Goal: Task Accomplishment & Management: Manage account settings

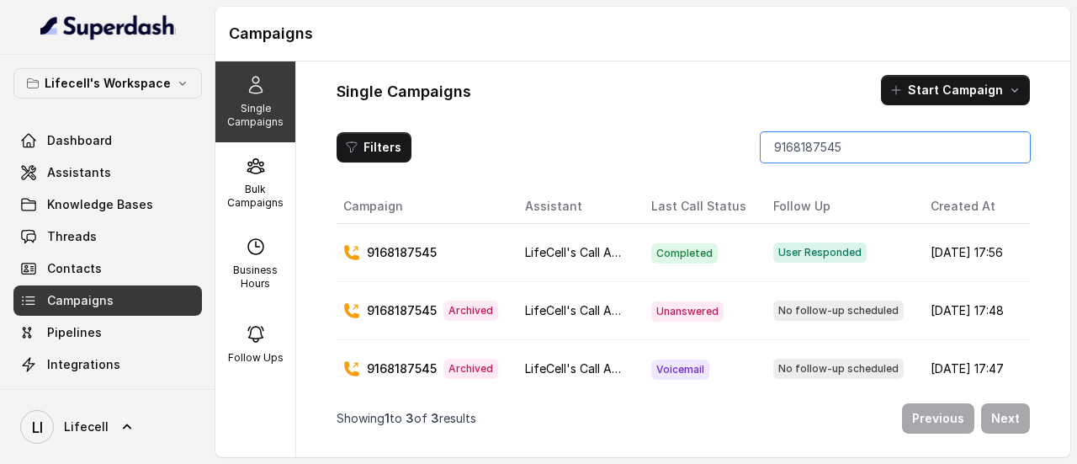
click at [841, 146] on input "9168187545" at bounding box center [895, 147] width 269 height 30
paste input "48605648"
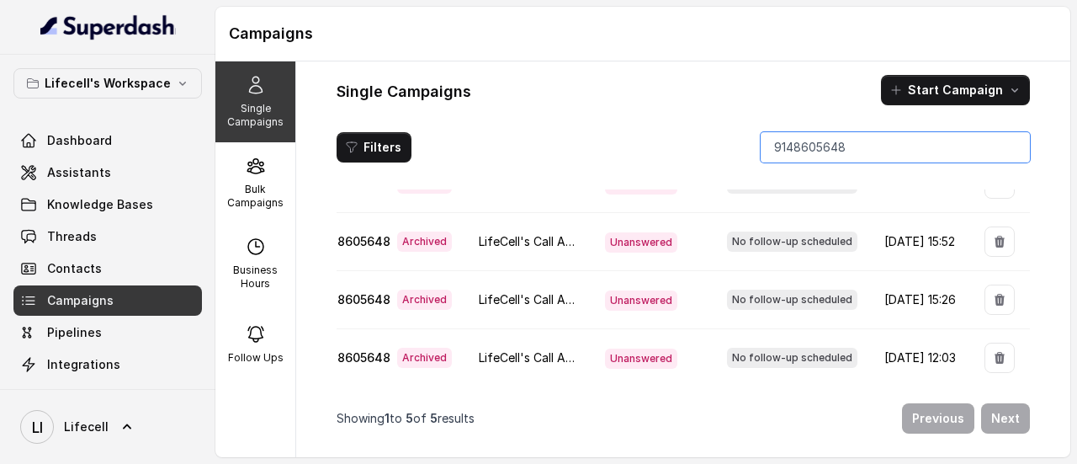
scroll to position [147, 0]
type input "9148605648"
drag, startPoint x: 947, startPoint y: 331, endPoint x: 849, endPoint y: 351, distance: 99.7
click at [871, 351] on td "Aug 22, 2025, 12:03" at bounding box center [921, 357] width 100 height 58
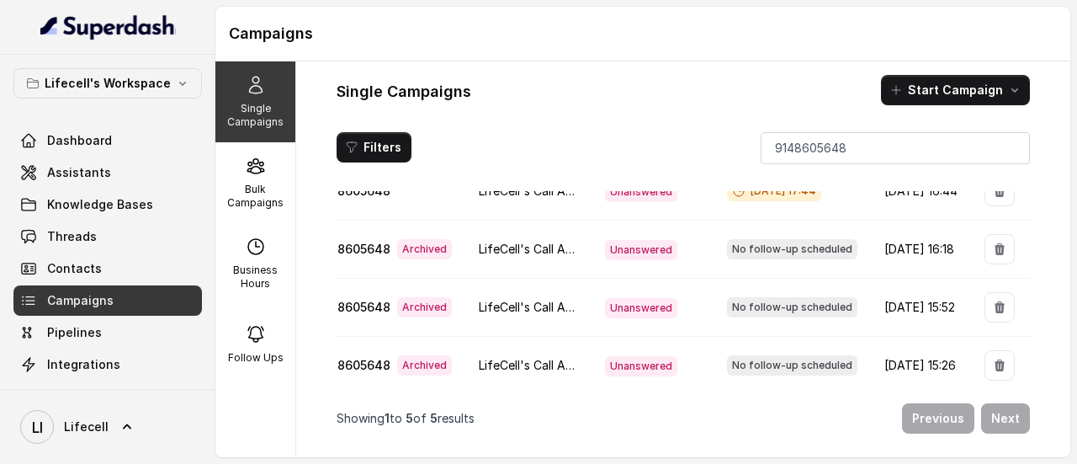
scroll to position [0, 0]
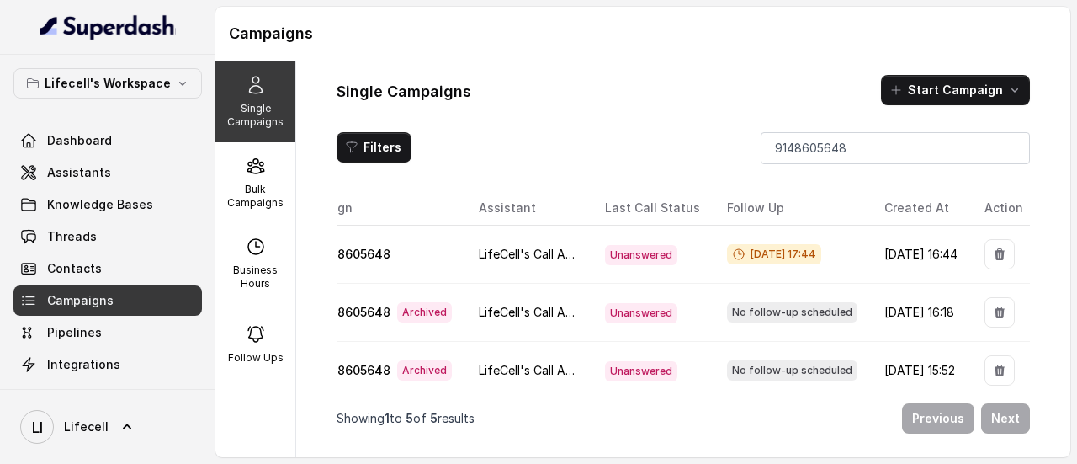
drag, startPoint x: 947, startPoint y: 254, endPoint x: 836, endPoint y: 279, distance: 113.1
click at [871, 279] on td "Aug 22, 2025, 16:44" at bounding box center [921, 255] width 100 height 58
click at [794, 146] on input "9148605648" at bounding box center [895, 147] width 269 height 30
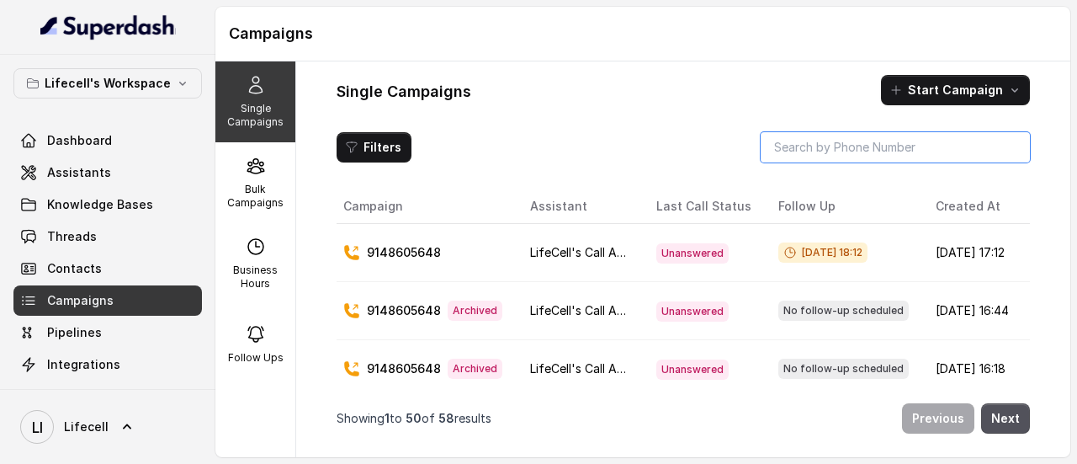
click at [830, 149] on input "search" at bounding box center [895, 147] width 269 height 30
paste input "9148605648"
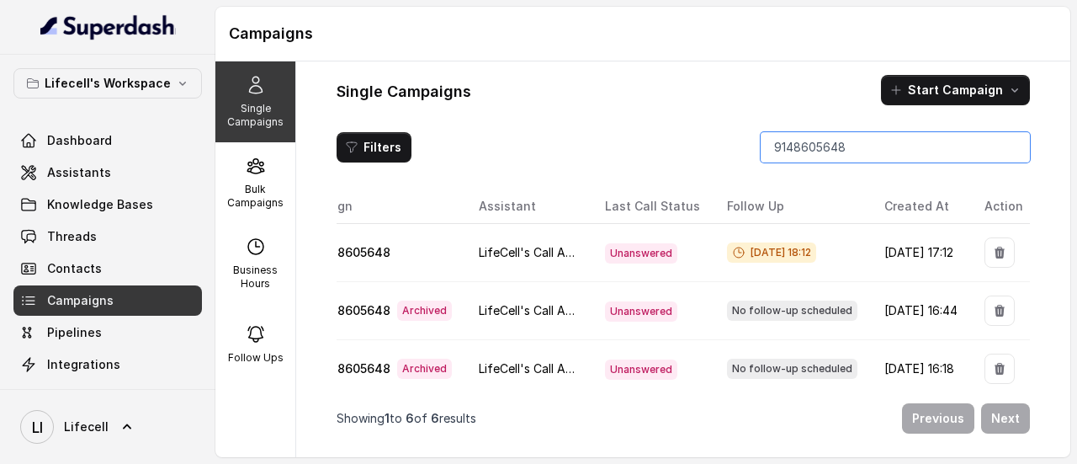
click at [825, 150] on input "9148605648" at bounding box center [895, 147] width 269 height 30
click at [828, 157] on input "9148605648" at bounding box center [895, 147] width 269 height 30
click at [827, 155] on input "9148605648" at bounding box center [895, 147] width 269 height 30
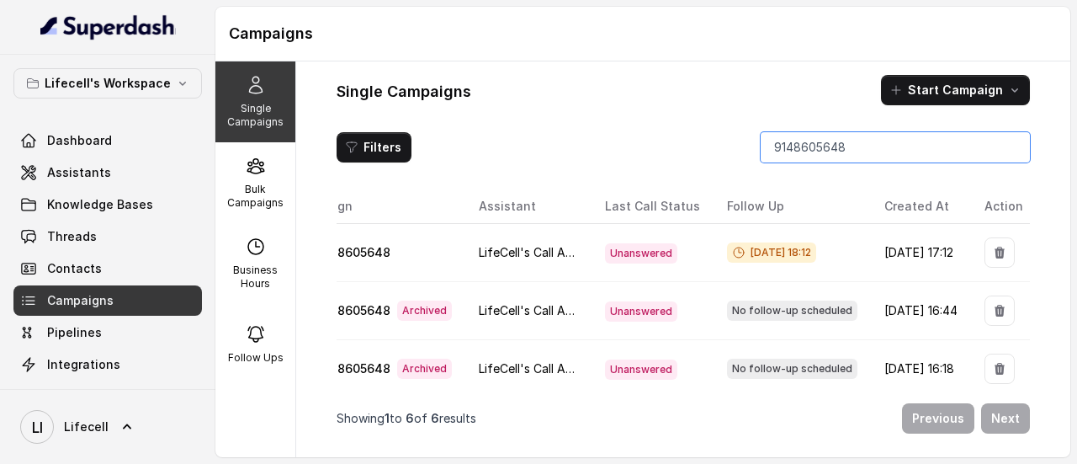
click at [827, 155] on input "9148605648" at bounding box center [895, 147] width 269 height 30
click at [831, 149] on input "9148605648" at bounding box center [895, 147] width 269 height 30
paste input "8800664831"
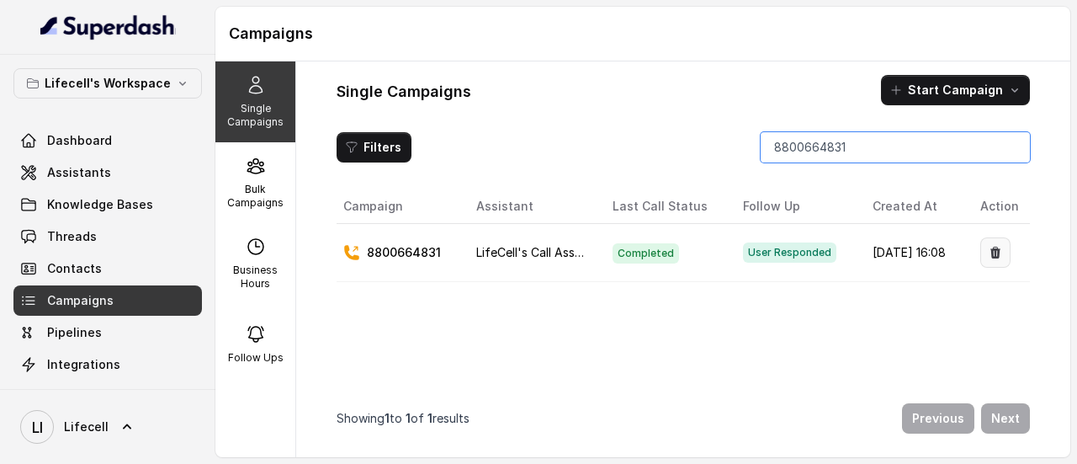
type input "8800664831"
click at [990, 256] on icon "button" at bounding box center [995, 254] width 10 height 12
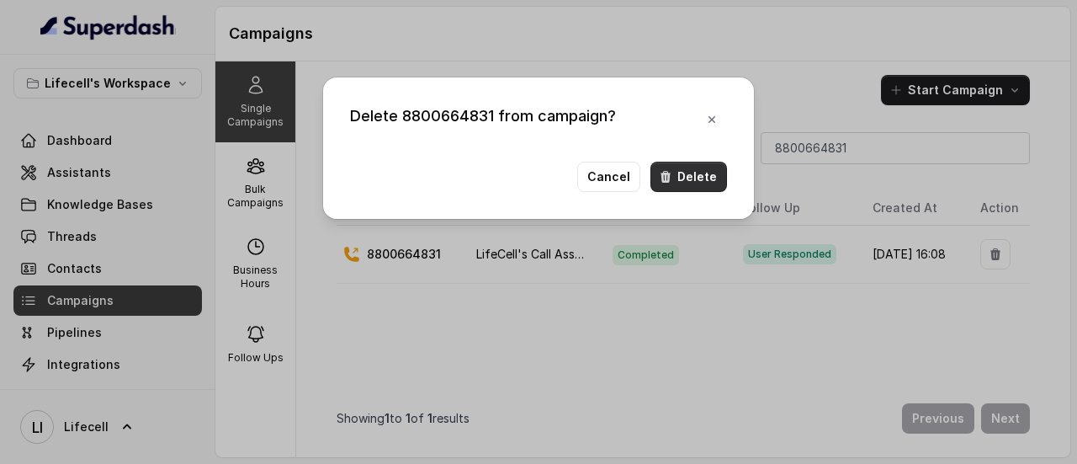
click at [715, 173] on button "Delete" at bounding box center [688, 177] width 77 height 30
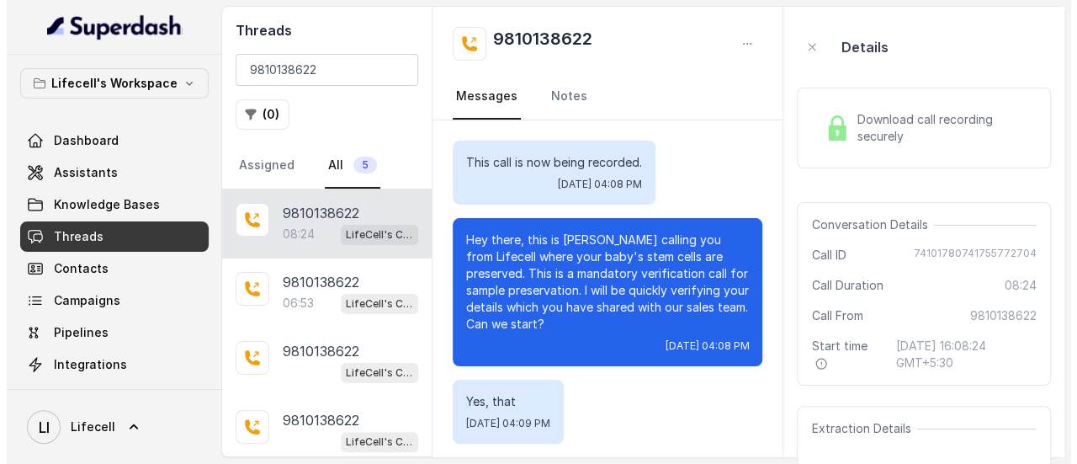
scroll to position [4039, 0]
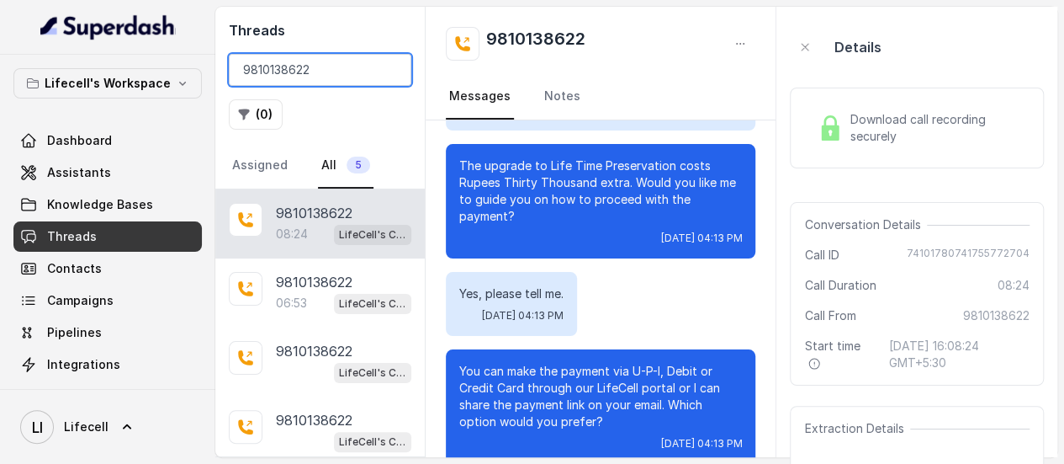
drag, startPoint x: 0, startPoint y: 0, endPoint x: 347, endPoint y: 59, distance: 351.7
click at [347, 59] on input "9810138622" at bounding box center [320, 70] width 183 height 32
paste input "148605648"
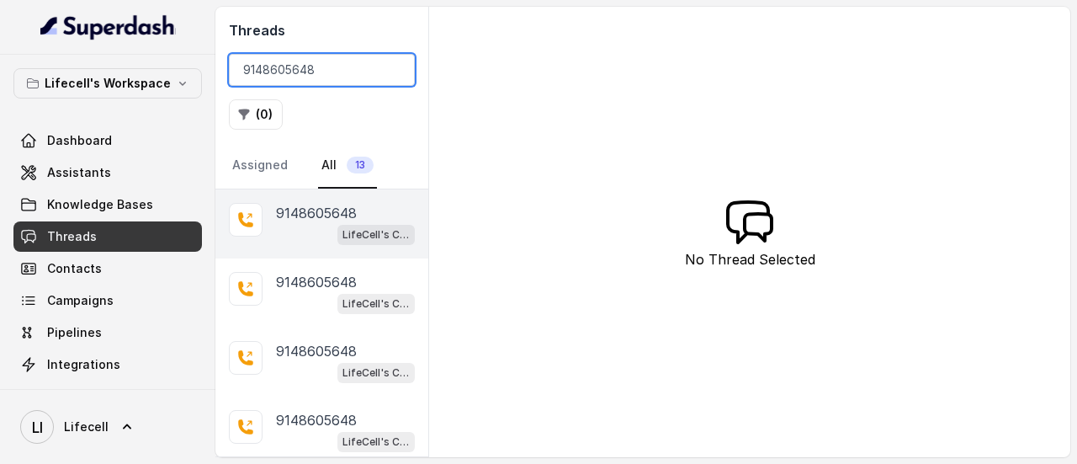
type input "9148605648"
click at [311, 213] on p "9148605648" at bounding box center [316, 213] width 81 height 20
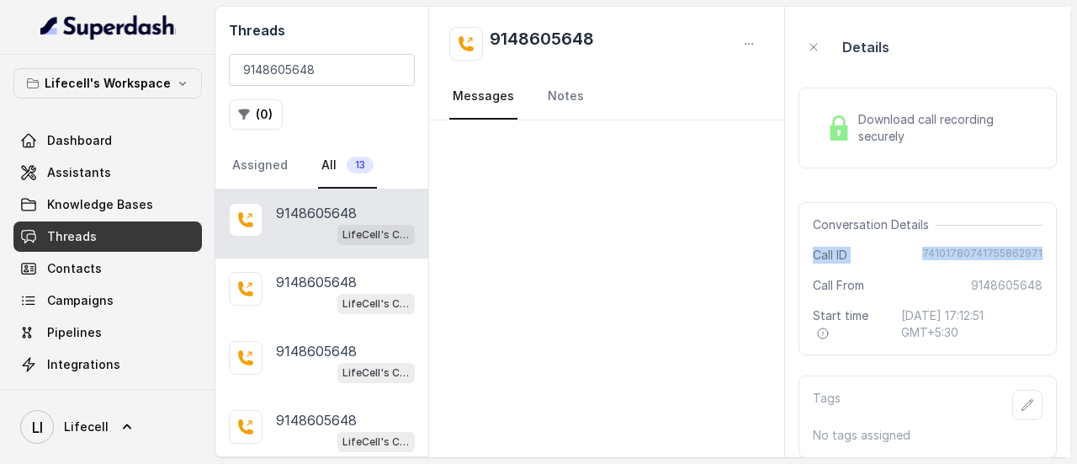
drag, startPoint x: 815, startPoint y: 252, endPoint x: 1051, endPoint y: 250, distance: 236.5
click at [1044, 247] on div "Conversation Details Call ID 74101780741755862971 Call From 9148605648 Start ti…" at bounding box center [928, 278] width 258 height 153
copy div "Call ID 74101780741755862971"
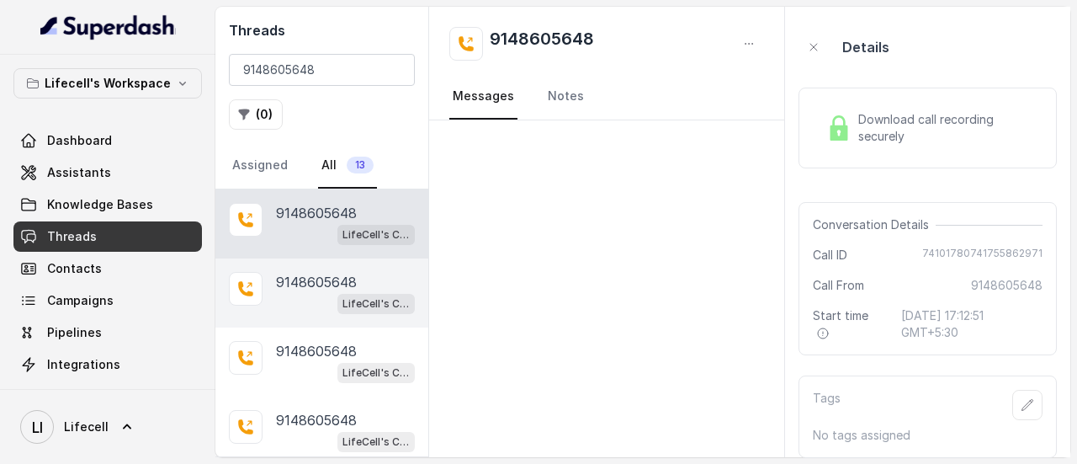
click at [306, 294] on div "LifeCell's Call Assistant" at bounding box center [345, 303] width 139 height 22
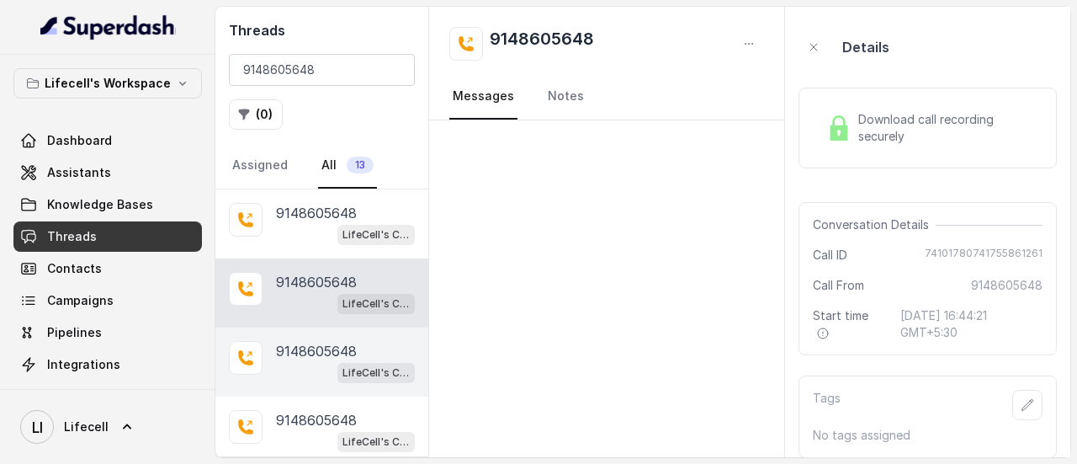
click at [301, 342] on p "9148605648" at bounding box center [316, 351] width 81 height 20
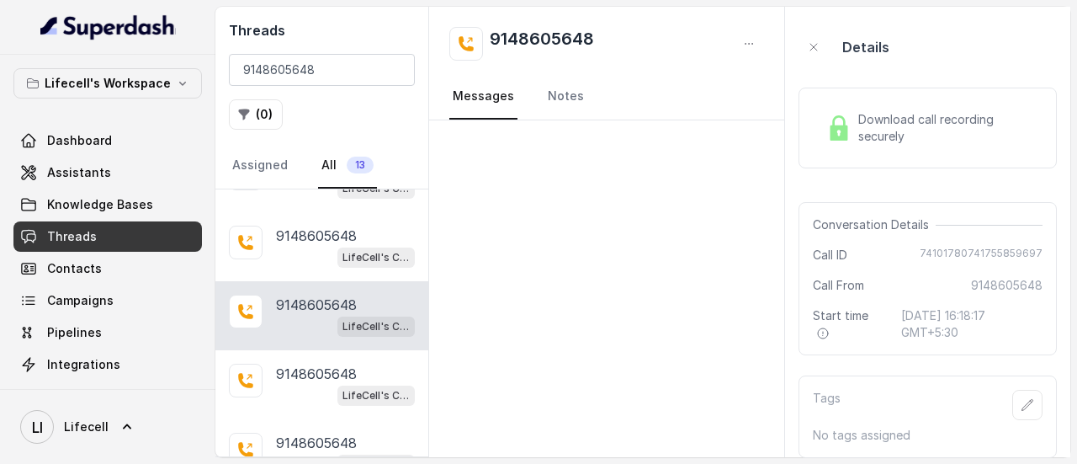
scroll to position [84, 0]
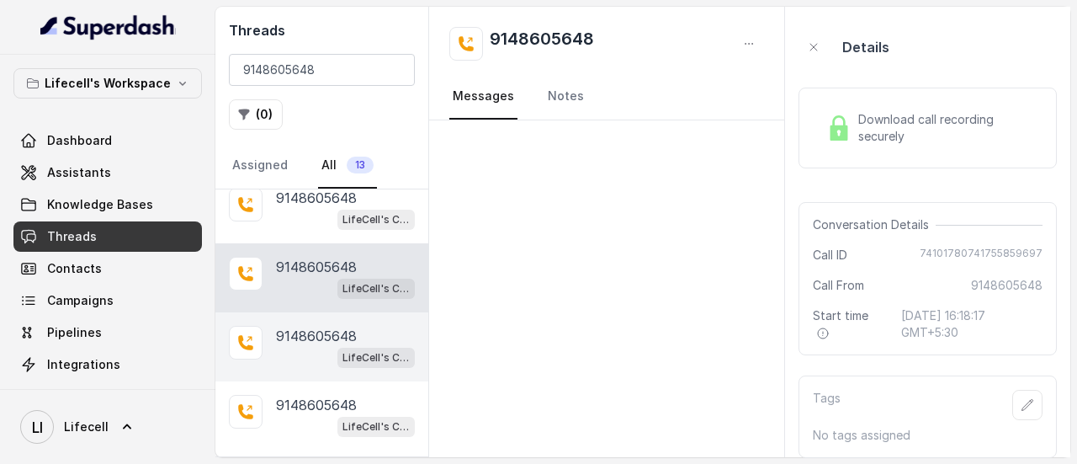
click at [337, 348] on span "LifeCell's Call Assistant" at bounding box center [375, 358] width 77 height 20
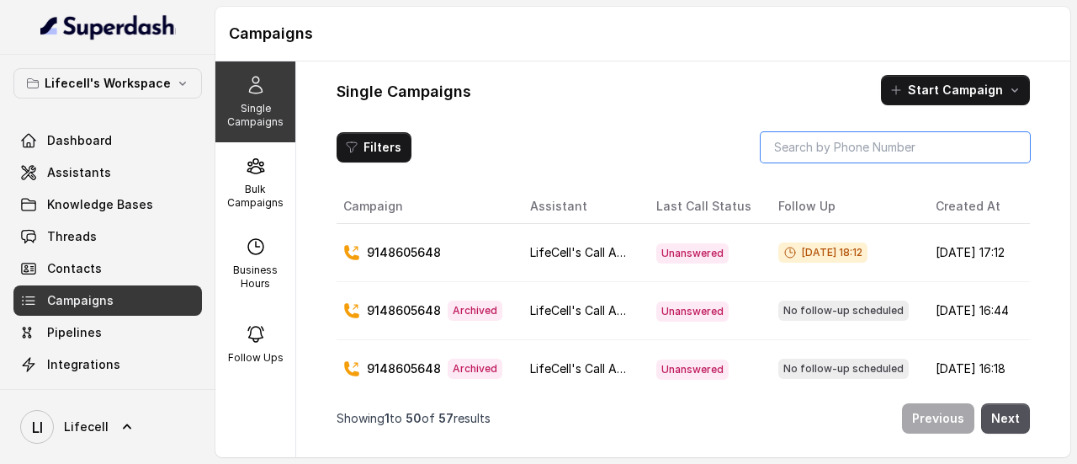
click at [831, 156] on input "search" at bounding box center [895, 147] width 269 height 30
paste input "8800664831"
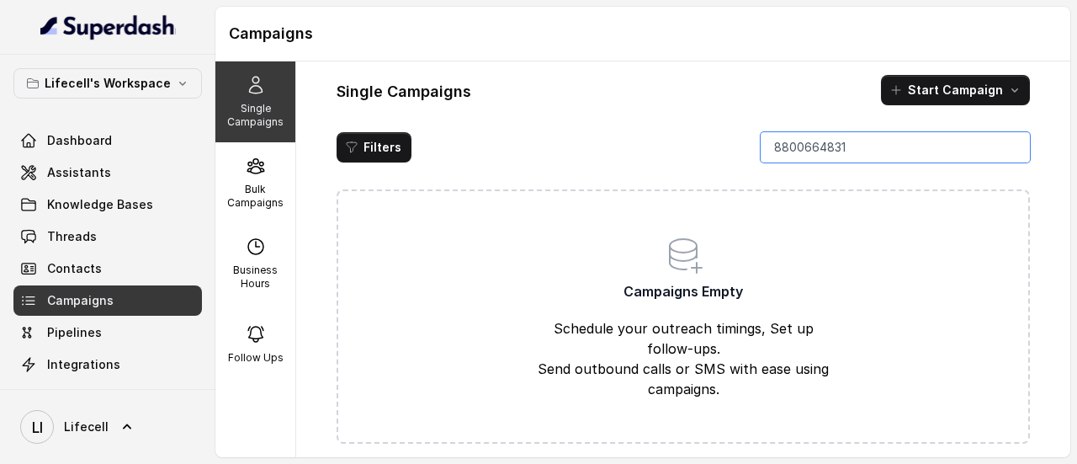
click at [857, 143] on input "8800664831" at bounding box center [895, 147] width 269 height 30
paste input "9148605648"
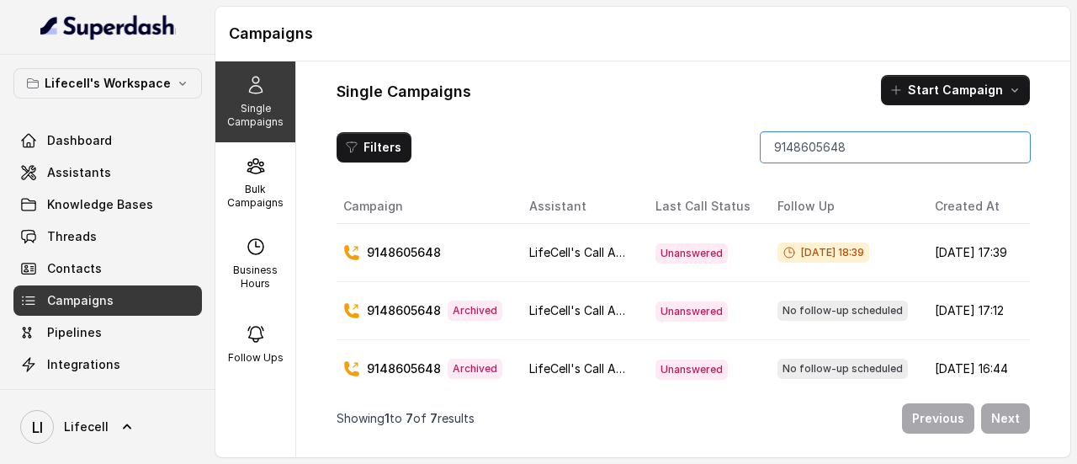
scroll to position [0, 84]
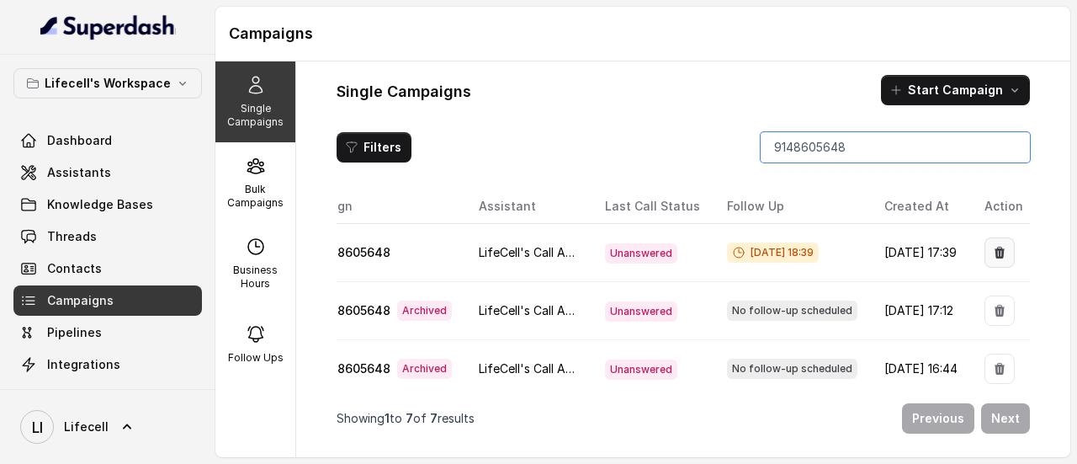
type input "9148605648"
click at [995, 249] on icon "button" at bounding box center [1000, 254] width 10 height 12
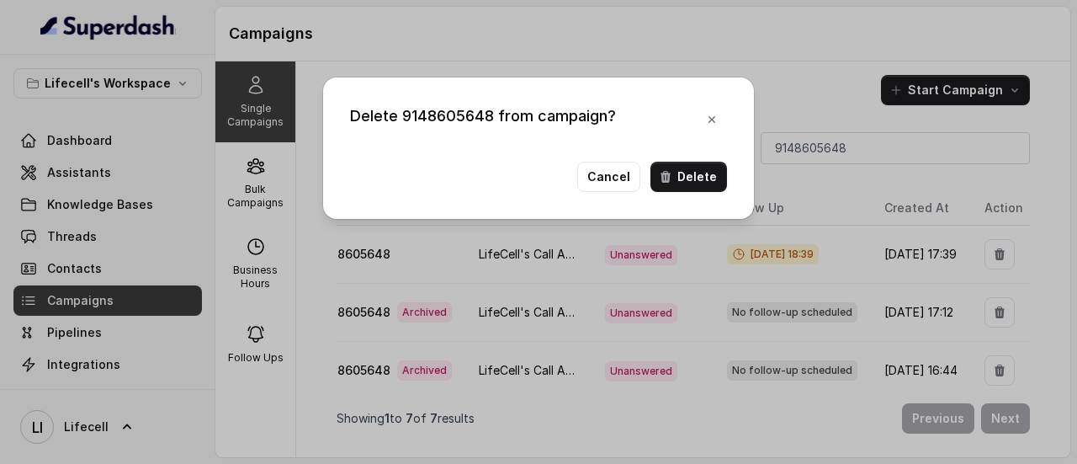
click at [730, 178] on div "Delete 9148605648 from campaign? Cancel Delete" at bounding box center [538, 147] width 431 height 141
click at [713, 181] on button "Delete" at bounding box center [688, 177] width 77 height 30
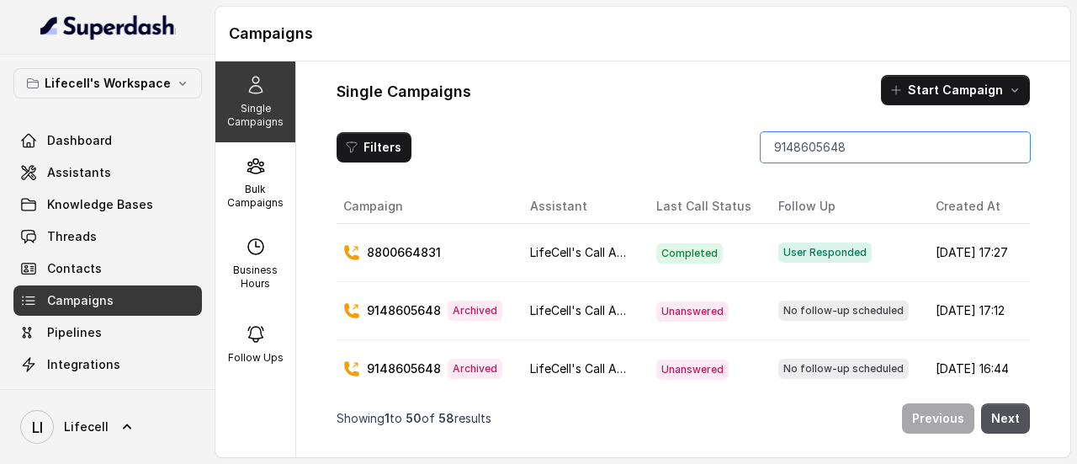
click at [876, 147] on input "9148605648" at bounding box center [895, 147] width 269 height 30
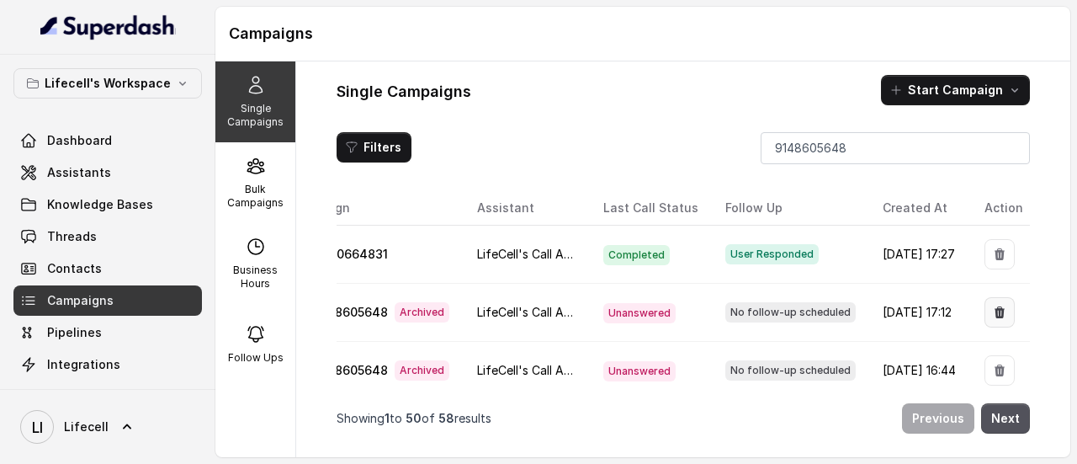
click at [993, 307] on icon "button" at bounding box center [999, 311] width 13 height 13
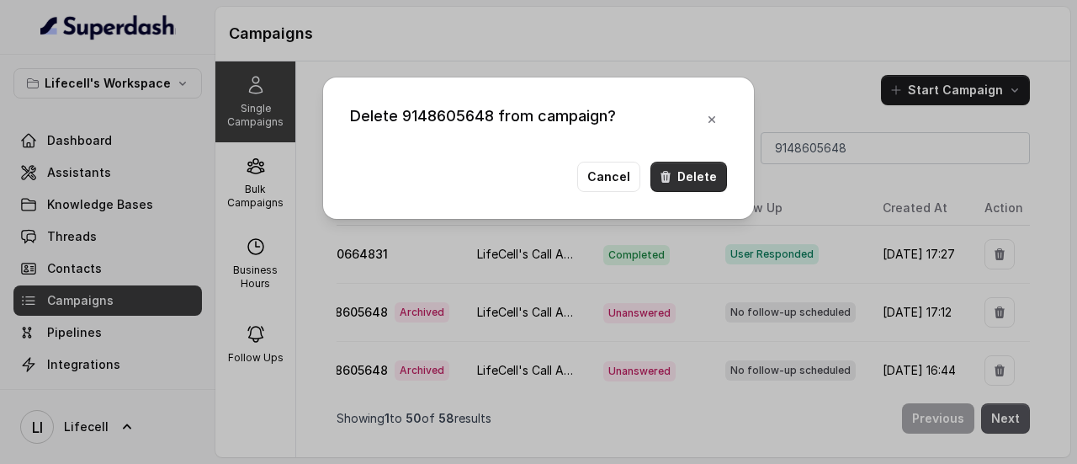
click at [715, 185] on button "Delete" at bounding box center [688, 177] width 77 height 30
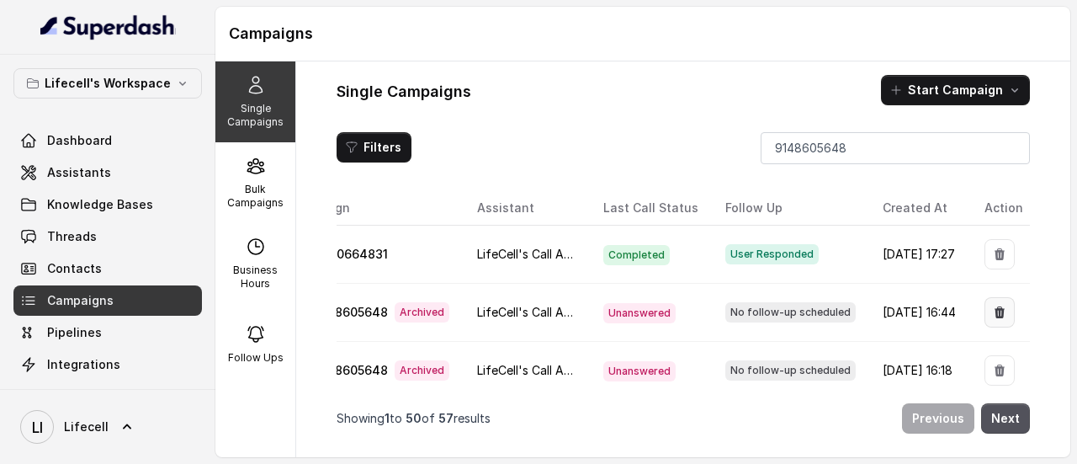
click at [985, 305] on button "button" at bounding box center [1000, 312] width 30 height 30
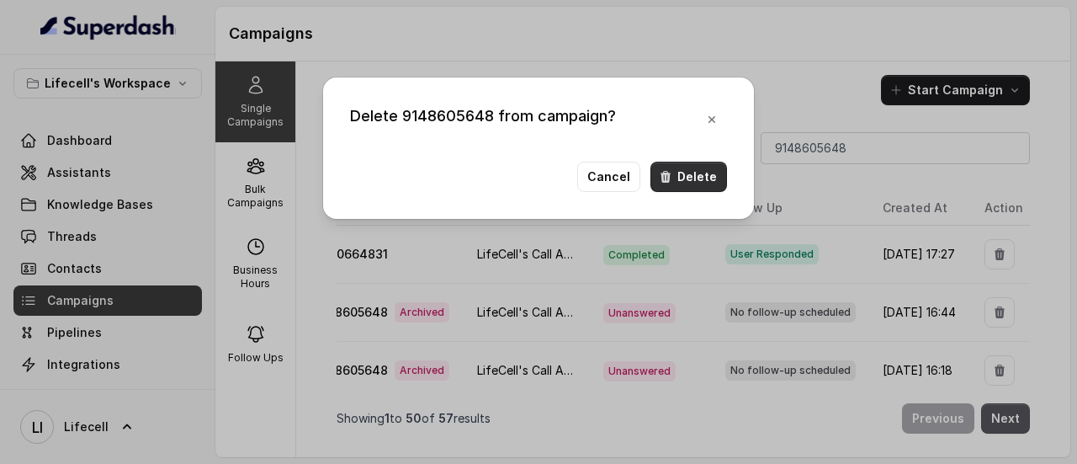
click at [723, 187] on button "Delete" at bounding box center [688, 177] width 77 height 30
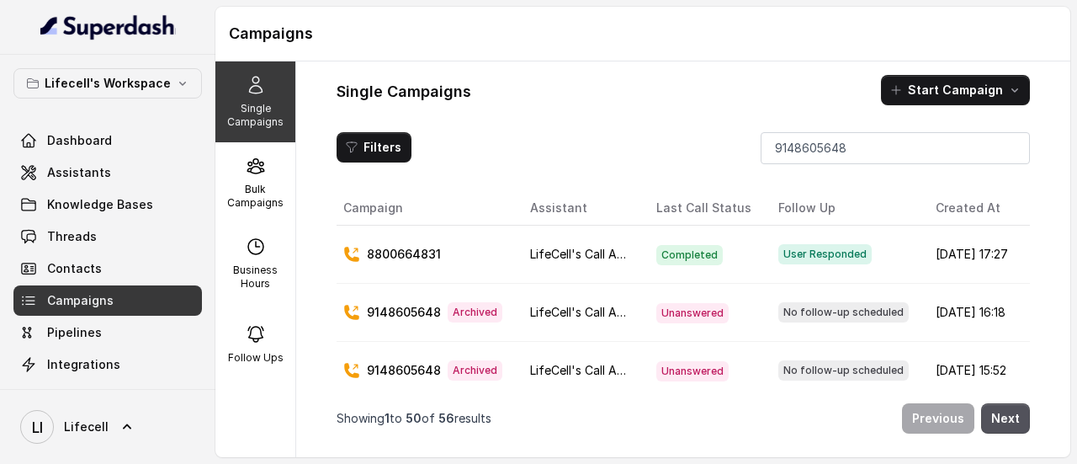
scroll to position [0, 83]
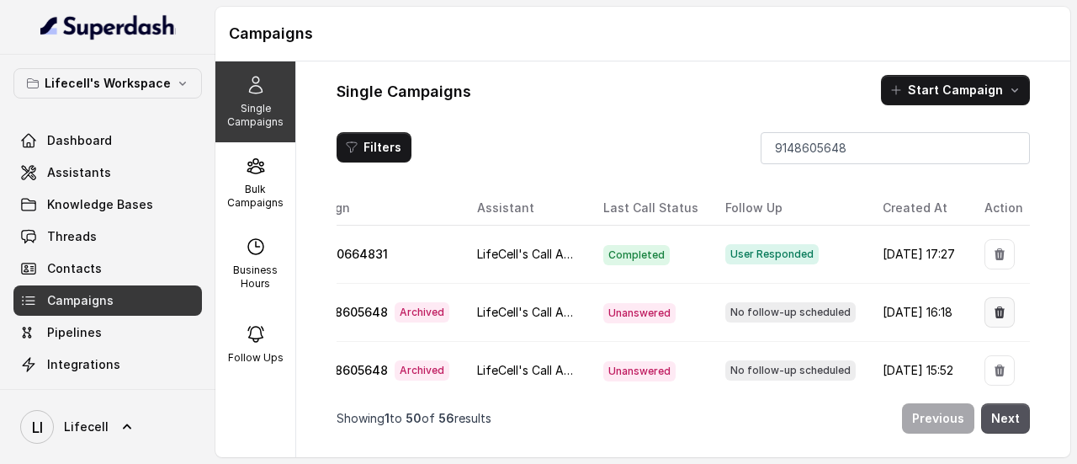
click at [993, 305] on icon "button" at bounding box center [999, 311] width 13 height 13
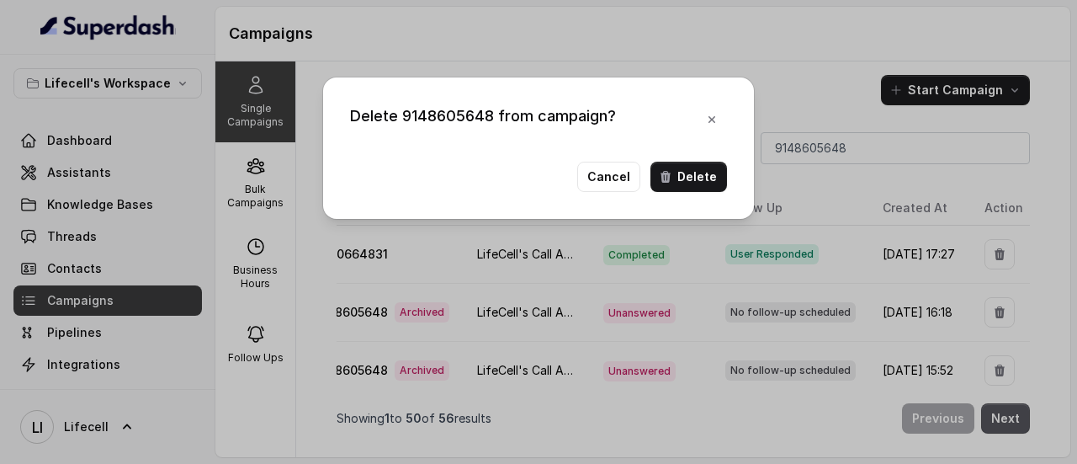
click at [715, 184] on button "Delete" at bounding box center [688, 177] width 77 height 30
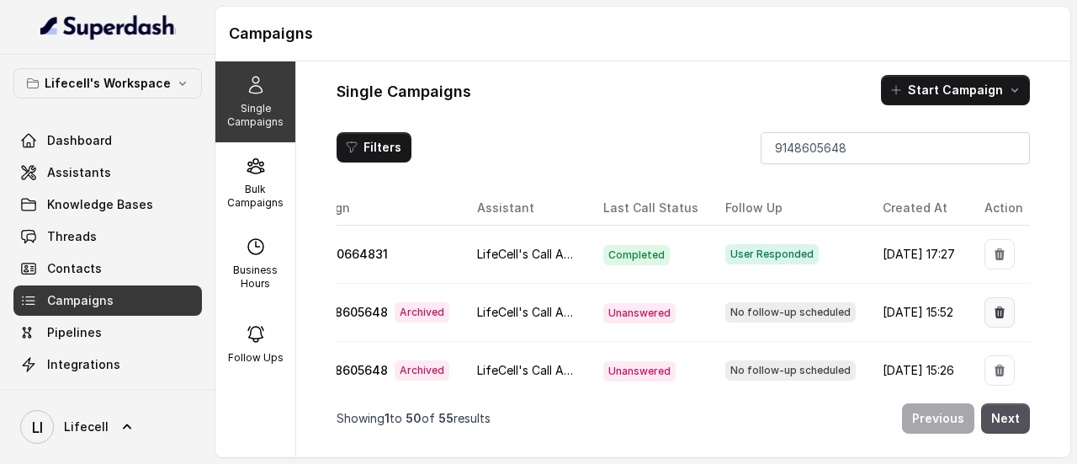
click at [995, 307] on icon "button" at bounding box center [1000, 312] width 10 height 12
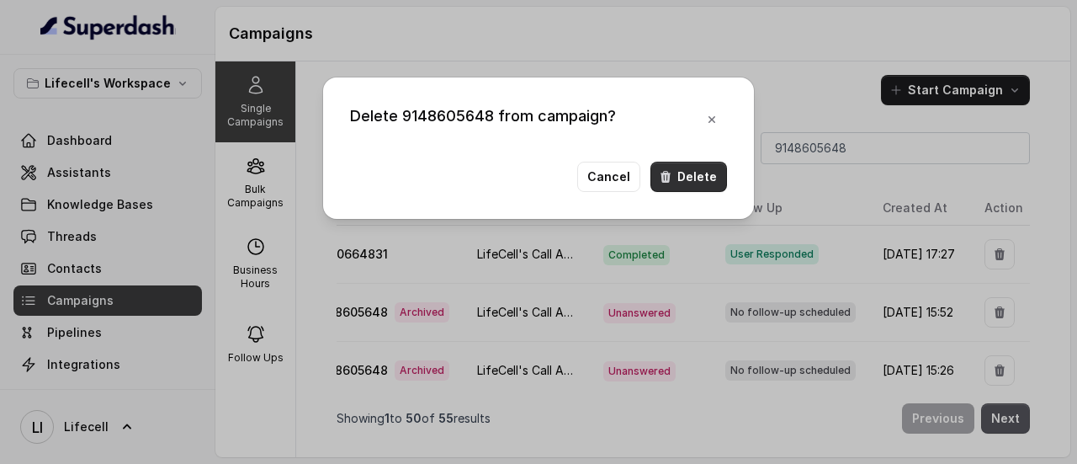
click at [702, 179] on button "Delete" at bounding box center [688, 177] width 77 height 30
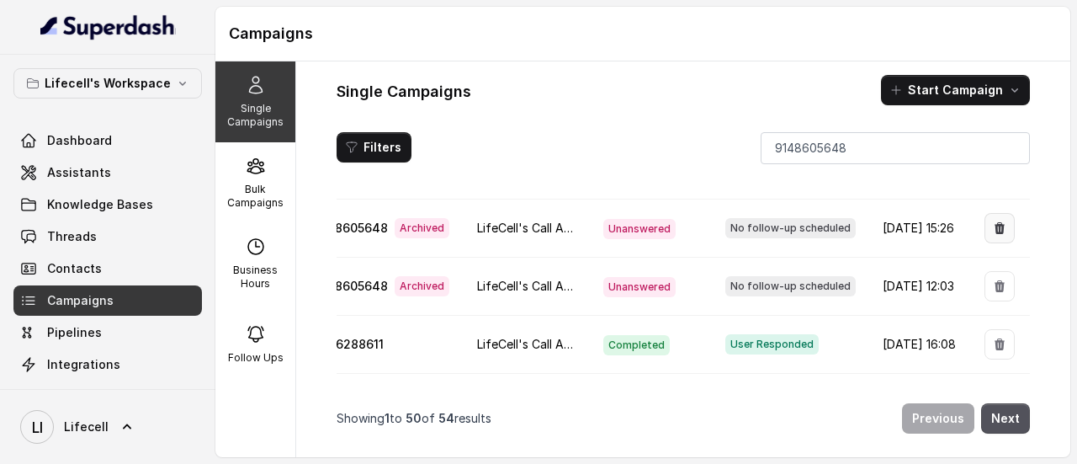
click at [986, 231] on button "button" at bounding box center [1000, 228] width 30 height 30
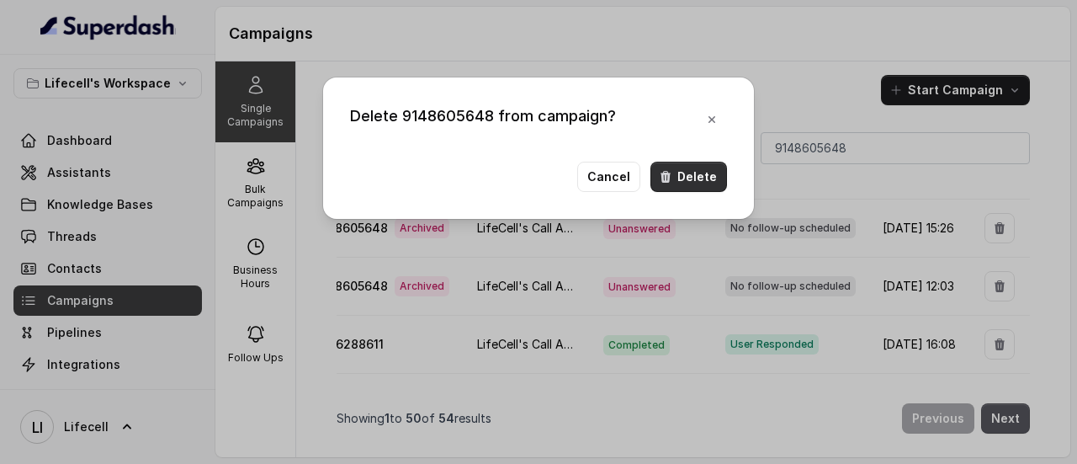
click at [703, 180] on button "Delete" at bounding box center [688, 177] width 77 height 30
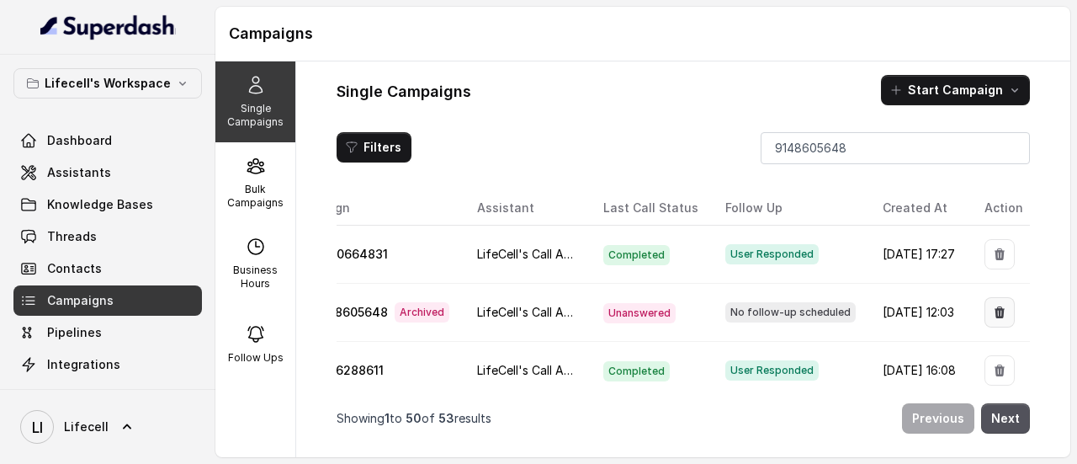
click at [993, 310] on icon "button" at bounding box center [999, 311] width 13 height 13
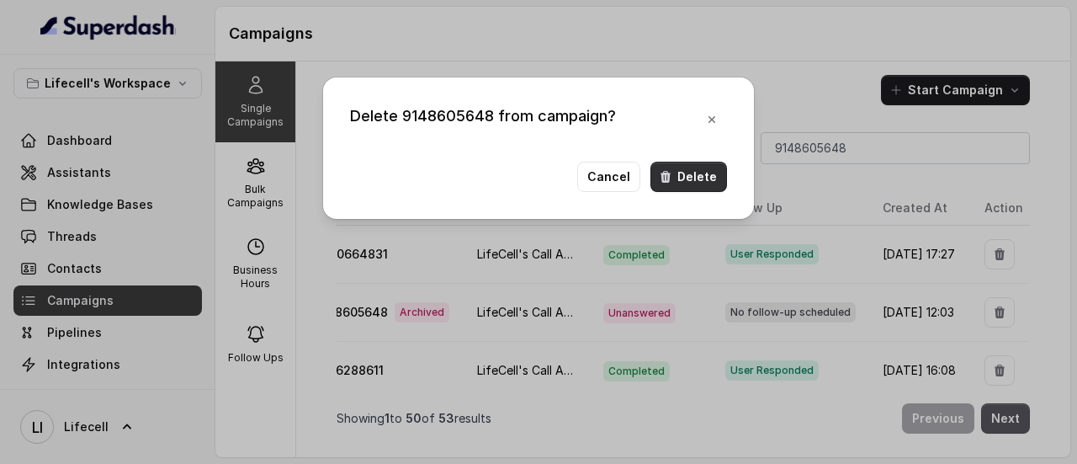
click at [710, 180] on button "Delete" at bounding box center [688, 177] width 77 height 30
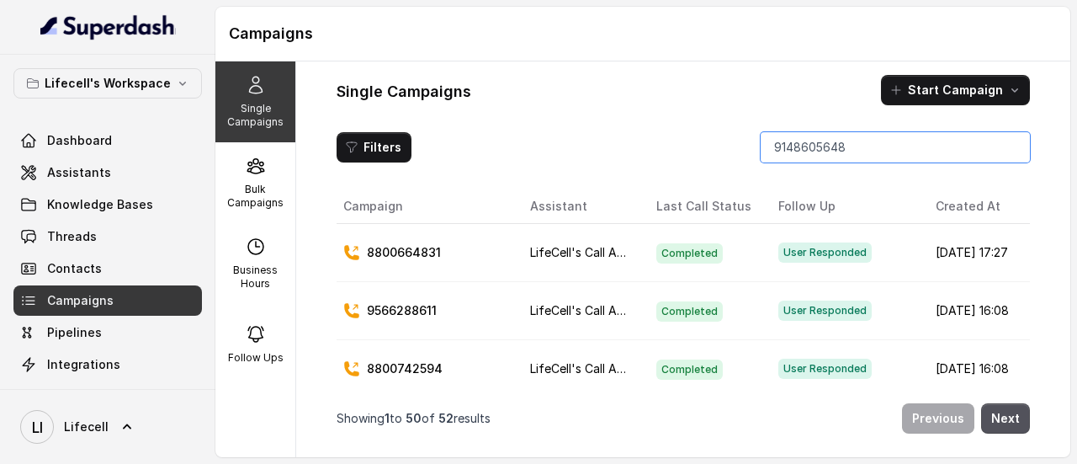
click at [847, 134] on input "9148605648" at bounding box center [895, 147] width 269 height 30
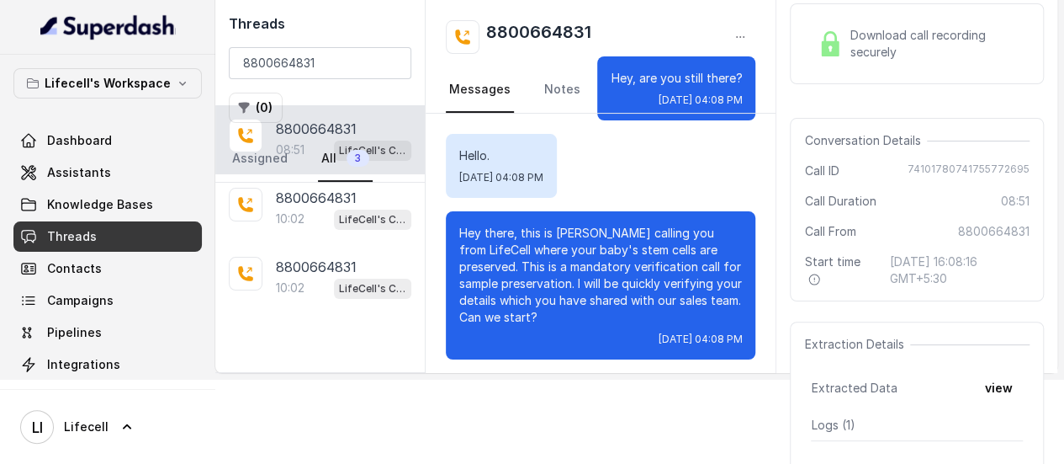
scroll to position [7205, 0]
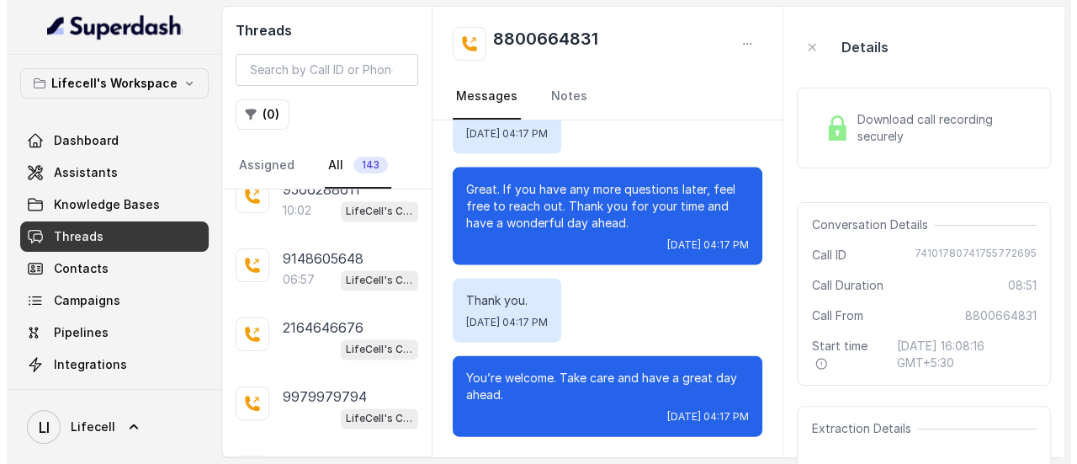
scroll to position [1723, 0]
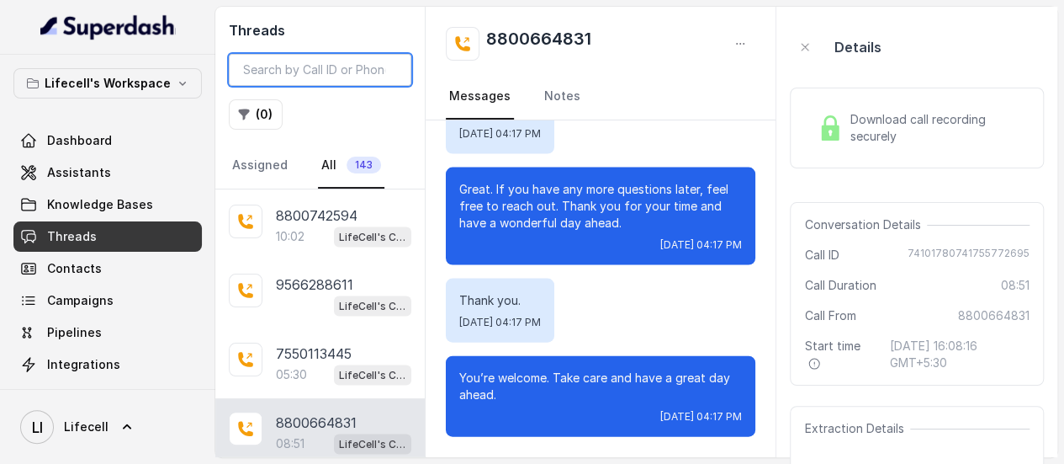
click at [315, 79] on input "search" at bounding box center [320, 70] width 183 height 32
paste input "8800664831"
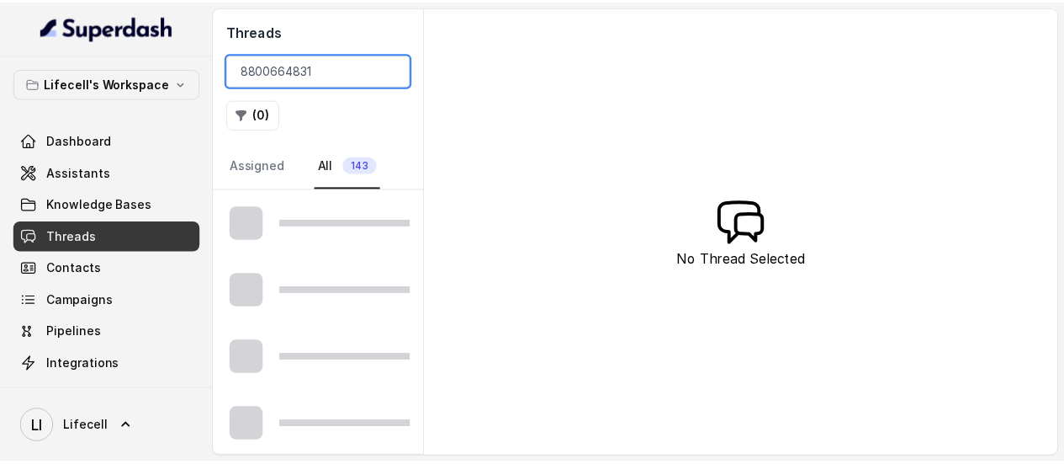
scroll to position [5, 0]
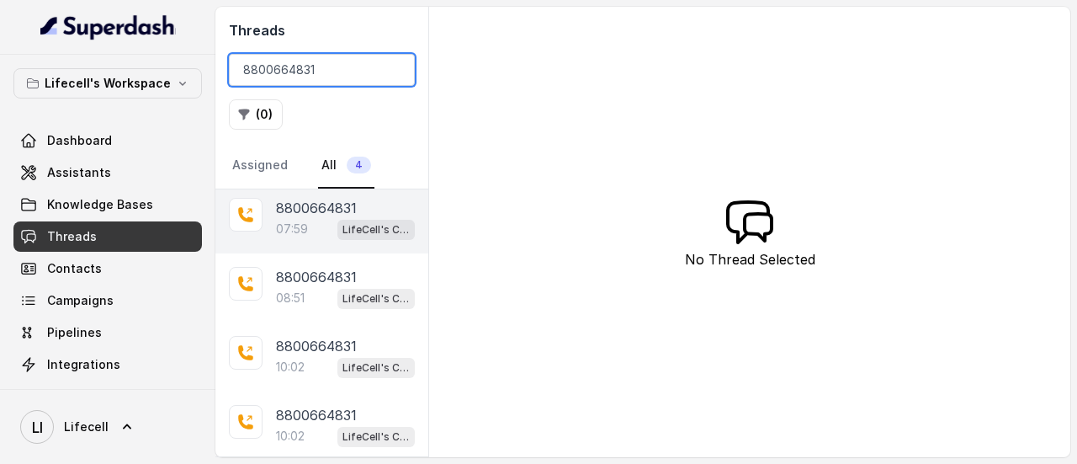
type input "8800664831"
click at [291, 223] on p "07:59" at bounding box center [292, 228] width 32 height 17
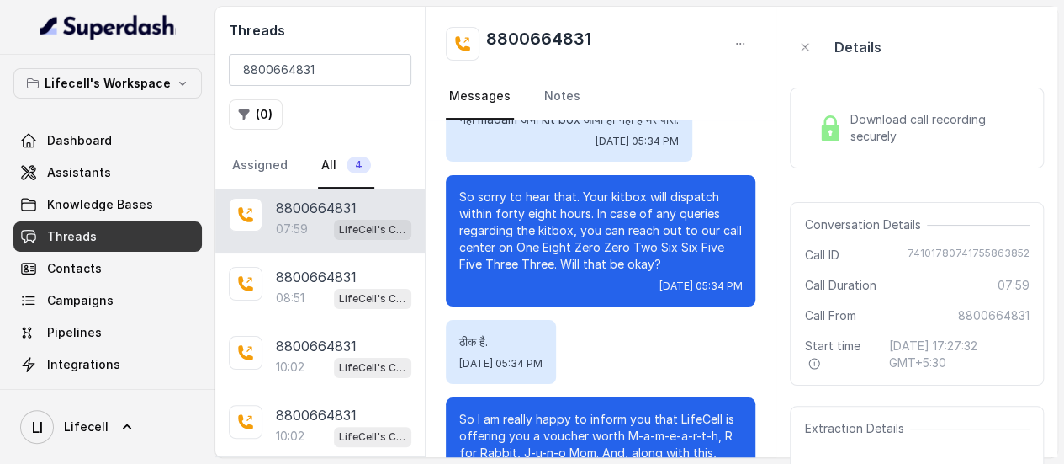
scroll to position [6216, 0]
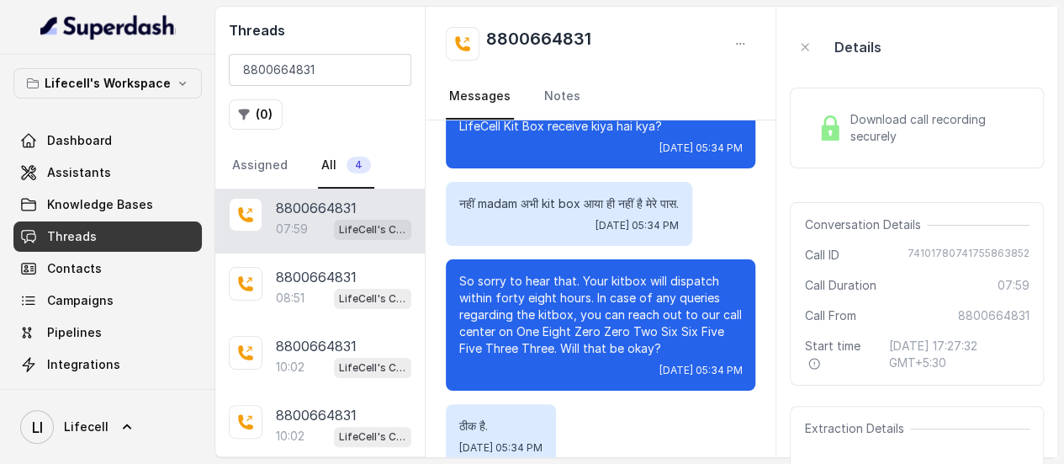
click at [894, 134] on span "Download call recording securely" at bounding box center [936, 128] width 173 height 34
